Goal: Navigation & Orientation: Understand site structure

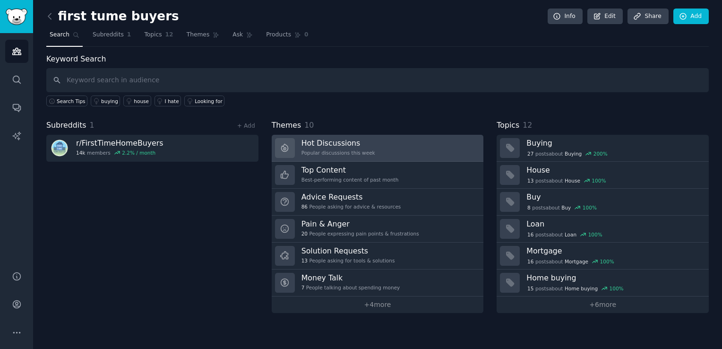
click at [378, 145] on link "Hot Discussions Popular discussions this week" at bounding box center [378, 148] width 212 height 27
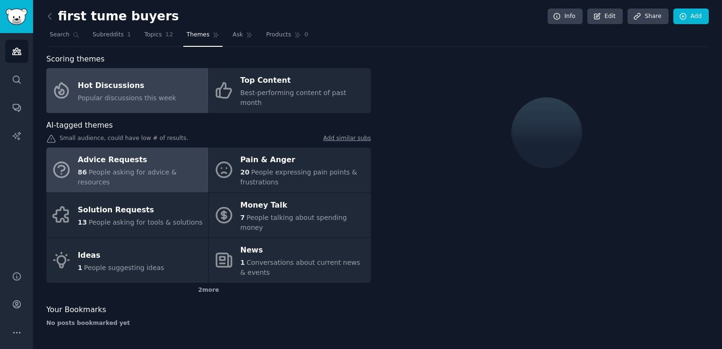
click at [157, 154] on div "Advice Requests" at bounding box center [141, 160] width 126 height 15
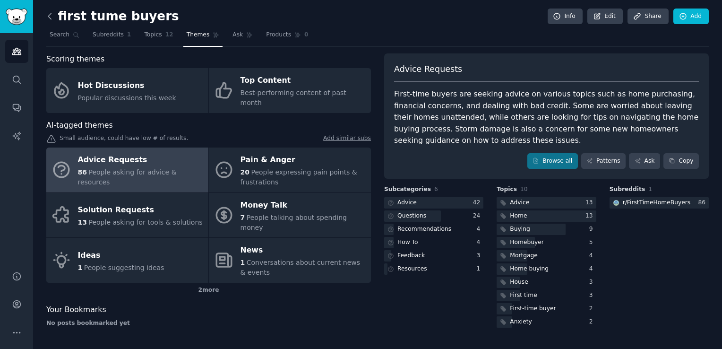
click at [51, 14] on icon at bounding box center [50, 16] width 10 height 10
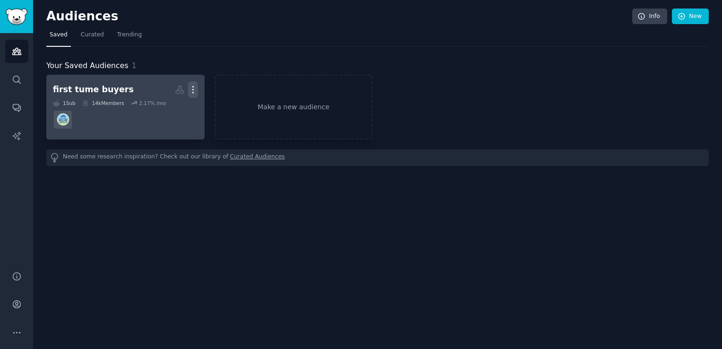
click at [191, 87] on icon "button" at bounding box center [193, 90] width 10 height 10
click at [112, 88] on div "first tume buyers" at bounding box center [93, 90] width 81 height 12
